Goal: Find contact information: Find contact information

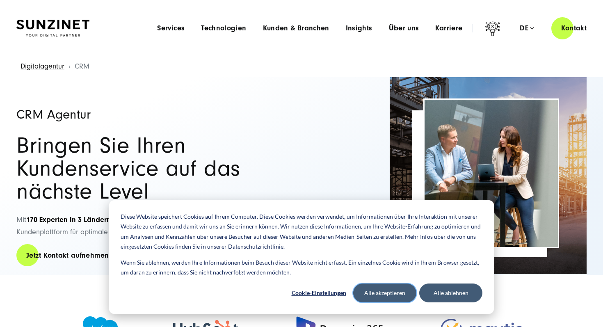
click at [392, 297] on button "Alle akzeptieren" at bounding box center [384, 293] width 63 height 19
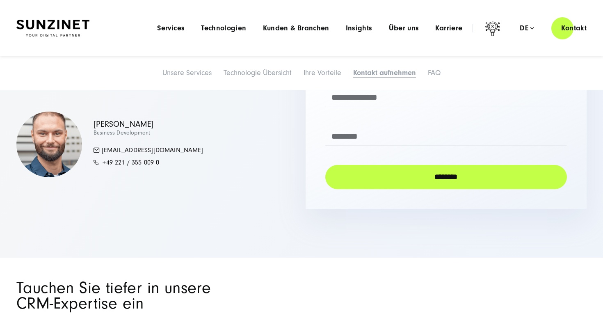
scroll to position [3203, 0]
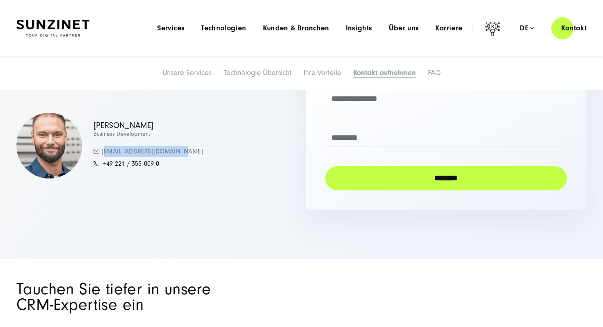
drag, startPoint x: 181, startPoint y: 153, endPoint x: 103, endPoint y: 149, distance: 77.7
click at [103, 149] on div "[PERSON_NAME] Business Development [EMAIL_ADDRESS][DOMAIN_NAME] +49 221 / 355 0…" at bounding box center [156, 146] width 281 height 66
copy link "[EMAIL_ADDRESS][DOMAIN_NAME]"
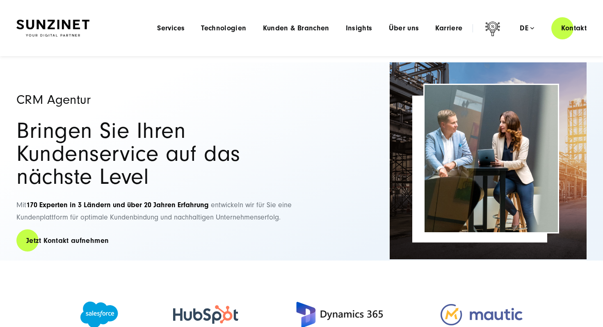
scroll to position [0, 0]
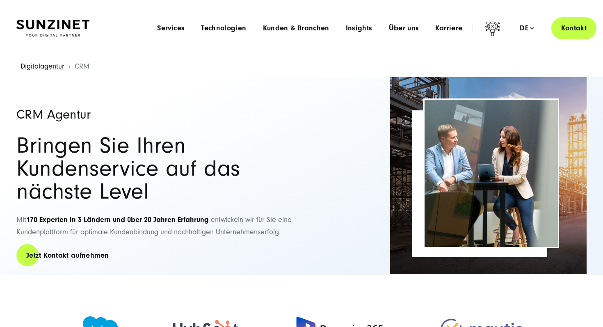
click at [576, 28] on link "Kontakt" at bounding box center [574, 27] width 45 height 23
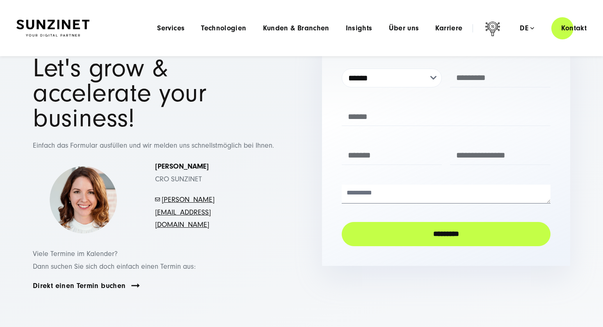
scroll to position [44, 0]
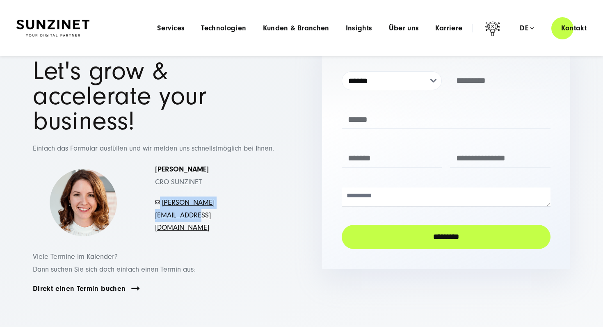
drag, startPoint x: 256, startPoint y: 184, endPoint x: 168, endPoint y: 178, distance: 88.4
click at [168, 178] on div "Simona Mayer CRO SUNZINET - mayer.simona@sunzinet.com" at bounding box center [210, 198] width 143 height 71
copy p "- mayer.simona@sunzinet.com"
click at [203, 251] on p "Viele Termine im Kalender? Dann suchen Sie sich doch einfach einen Termin aus:" at bounding box center [157, 263] width 248 height 25
drag, startPoint x: 162, startPoint y: 190, endPoint x: 251, endPoint y: 190, distance: 89.1
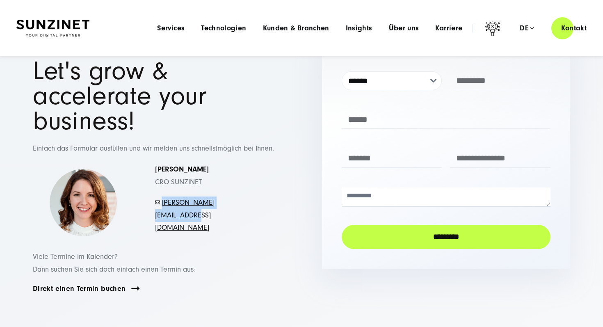
click at [251, 197] on p "- mayer.simona@sunzinet.com" at bounding box center [210, 216] width 110 height 38
copy link "mayer.simona@sunzinet.com"
click at [261, 197] on p "- mayer.simona@sunzinet.com" at bounding box center [210, 216] width 110 height 38
drag, startPoint x: 254, startPoint y: 185, endPoint x: 162, endPoint y: 185, distance: 92.8
click at [162, 197] on p "- mayer.simona@sunzinet.com" at bounding box center [210, 216] width 110 height 38
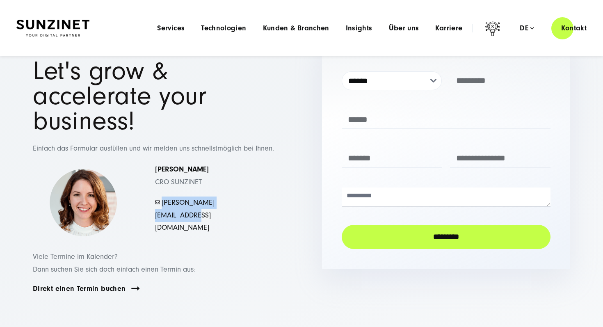
copy link "mayer.simona@sunzinet.com"
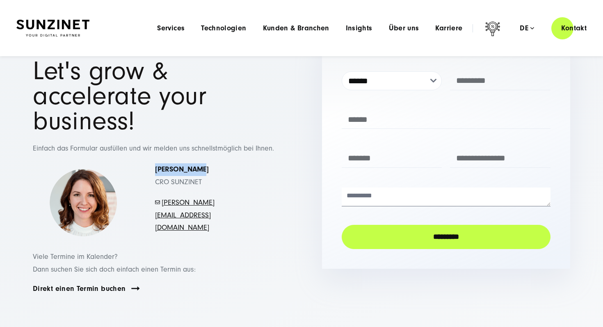
drag, startPoint x: 154, startPoint y: 151, endPoint x: 202, endPoint y: 150, distance: 47.2
click at [202, 163] on div "Simona Mayer CRO SUNZINET - mayer.simona@sunzinet.com" at bounding box center [210, 198] width 143 height 71
copy strong "Simona Mayer"
click at [65, 28] on img at bounding box center [52, 28] width 73 height 17
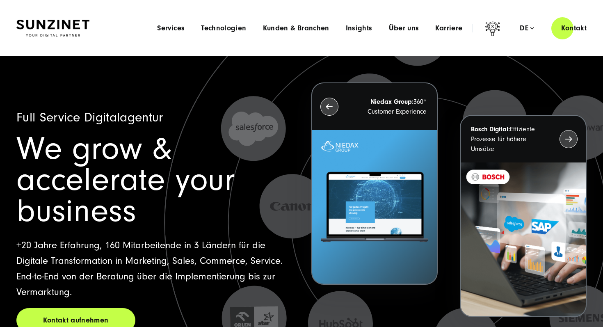
drag, startPoint x: 85, startPoint y: 18, endPoint x: 55, endPoint y: 21, distance: 30.2
click at [55, 21] on div at bounding box center [52, 27] width 73 height 23
